Goal: Complete application form: Complete application form

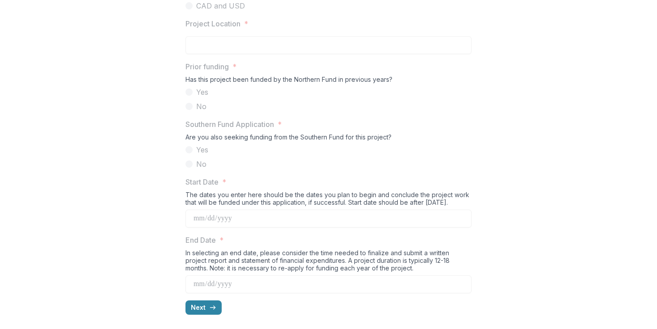
scroll to position [878, 0]
click at [190, 91] on label "Yes" at bounding box center [329, 92] width 286 height 11
click at [189, 91] on span at bounding box center [189, 92] width 7 height 7
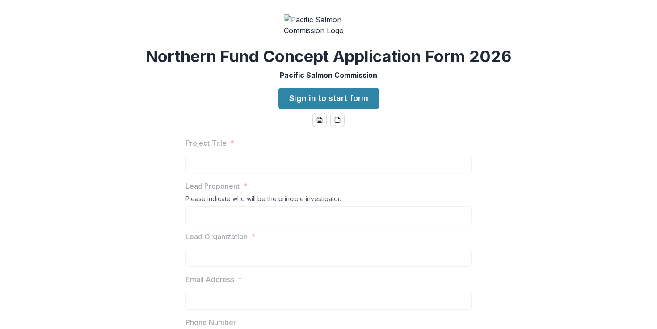
scroll to position [0, 0]
click at [346, 109] on link "Sign in to start form" at bounding box center [329, 98] width 101 height 21
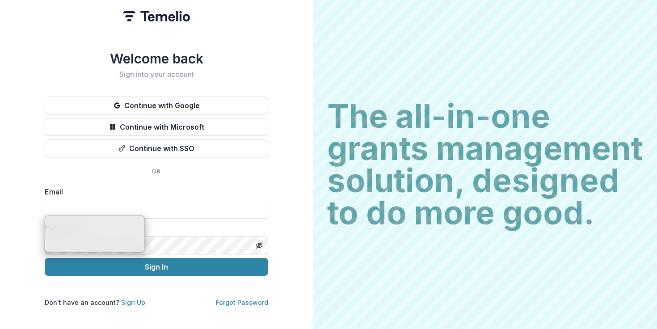
click at [266, 167] on div "Welcome back Sign into your account Continue with Google Continue with Microsof…" at bounding box center [157, 179] width 224 height 257
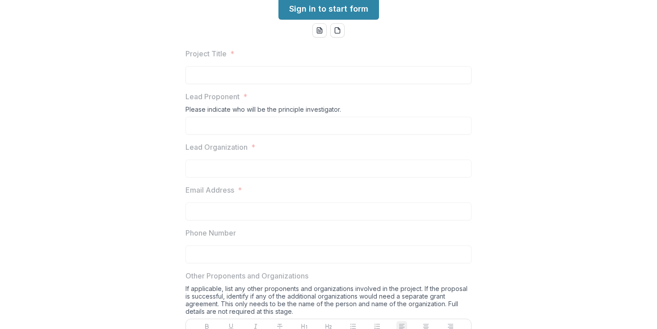
scroll to position [79, 0]
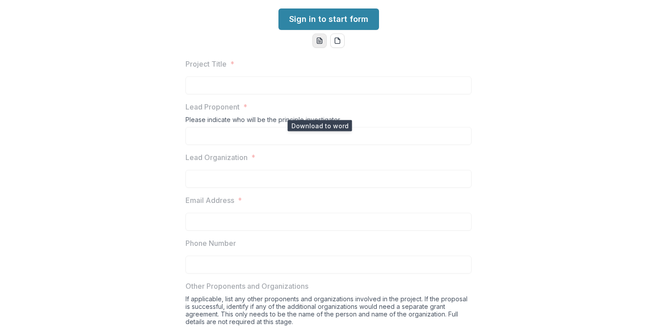
click at [319, 41] on line "word-download" at bounding box center [319, 41] width 3 height 0
